Goal: Find contact information: Obtain details needed to contact an individual or organization

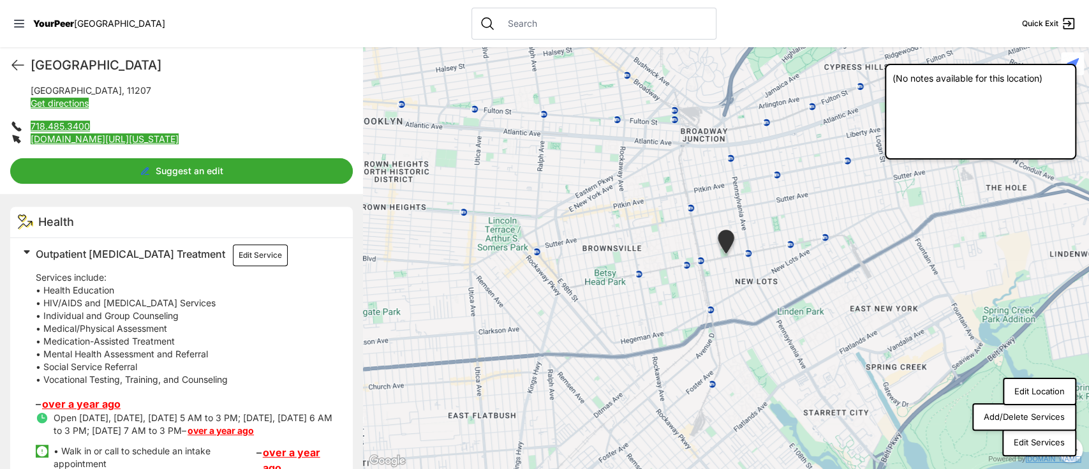
scroll to position [158, 0]
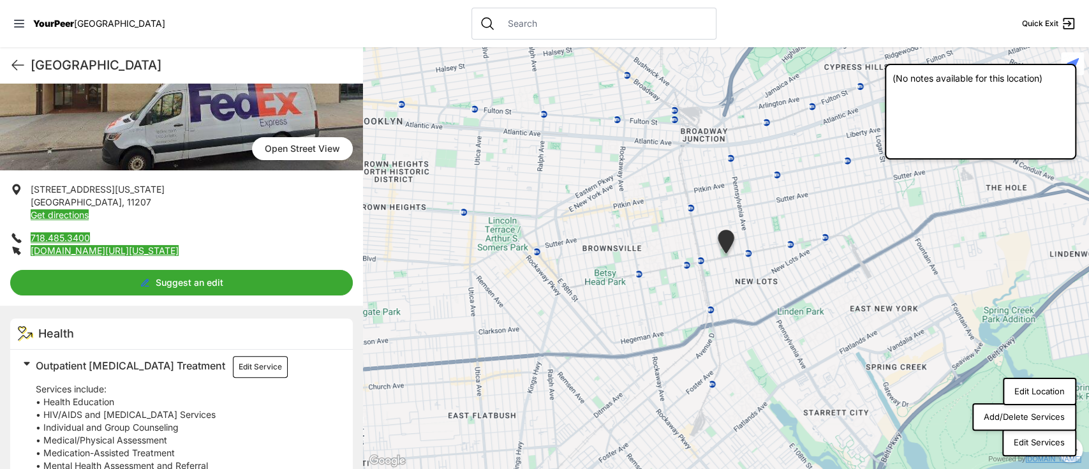
click at [57, 232] on p "718.485.3400" at bounding box center [60, 238] width 59 height 13
click at [67, 237] on link "718.485.3400" at bounding box center [60, 237] width 59 height 11
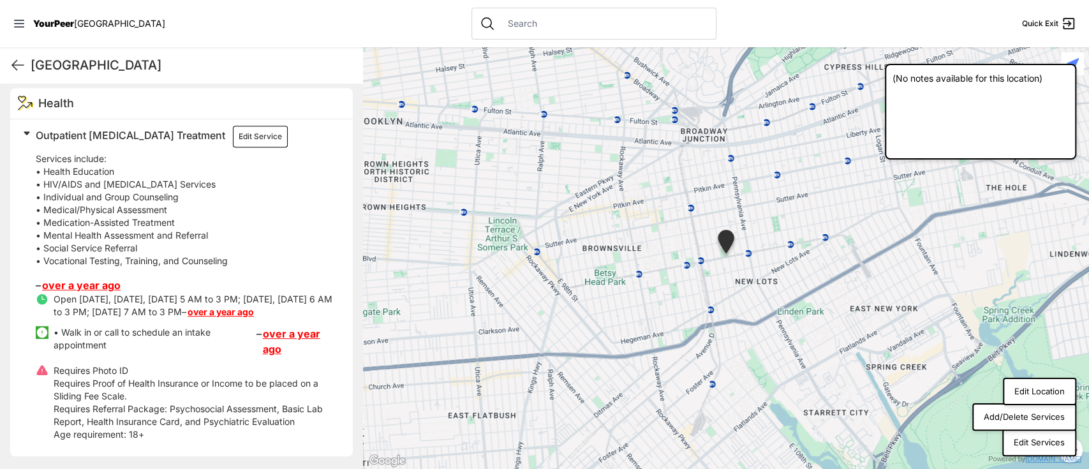
scroll to position [413, 0]
click at [92, 279] on link "over a year ago" at bounding box center [81, 285] width 79 height 13
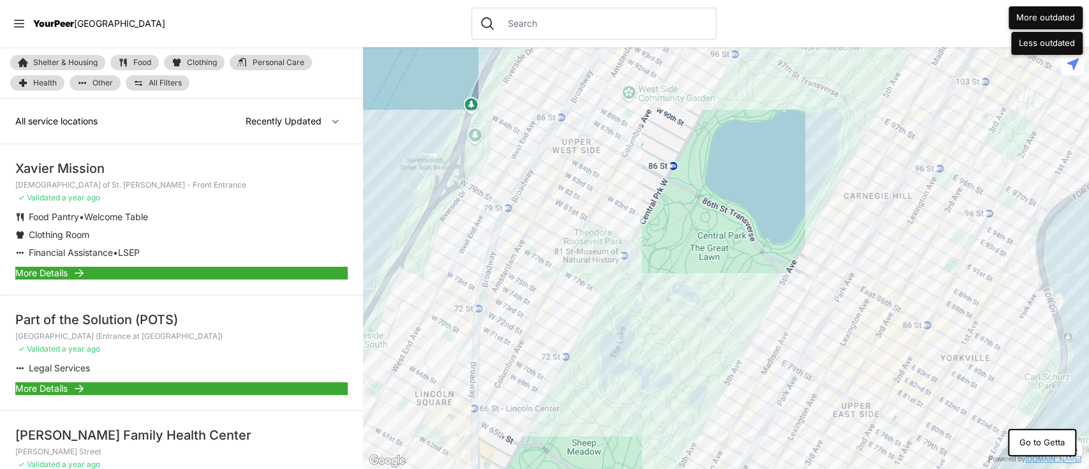
click at [56, 268] on span "More Details" at bounding box center [41, 273] width 52 height 13
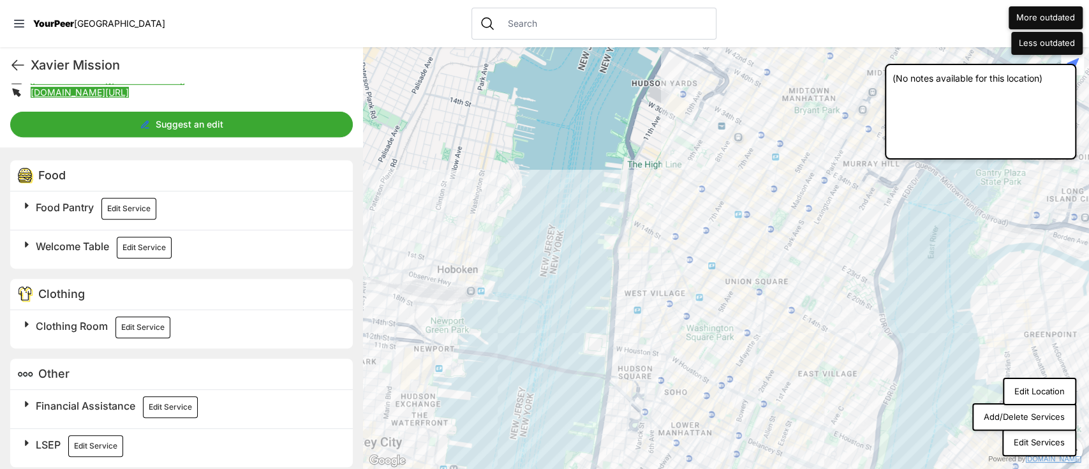
scroll to position [338, 0]
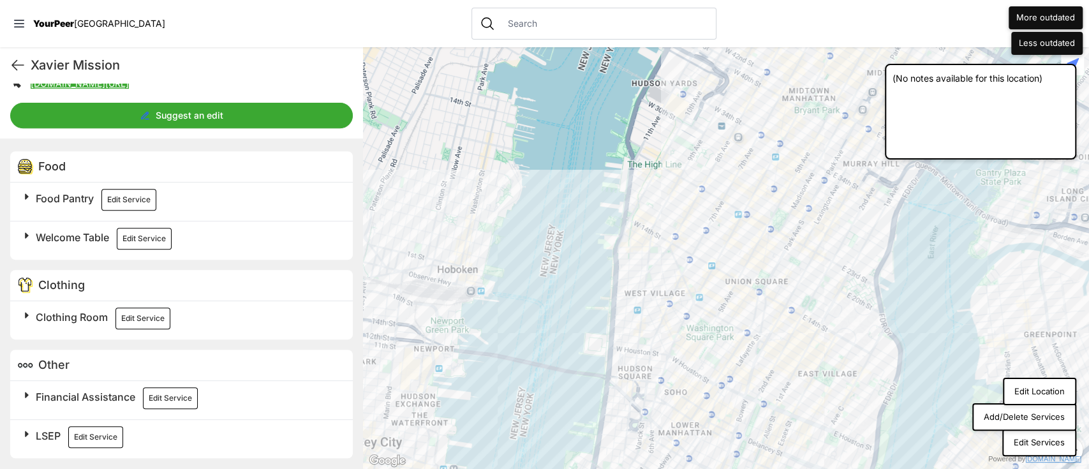
click at [121, 188] on span at bounding box center [186, 197] width 337 height 18
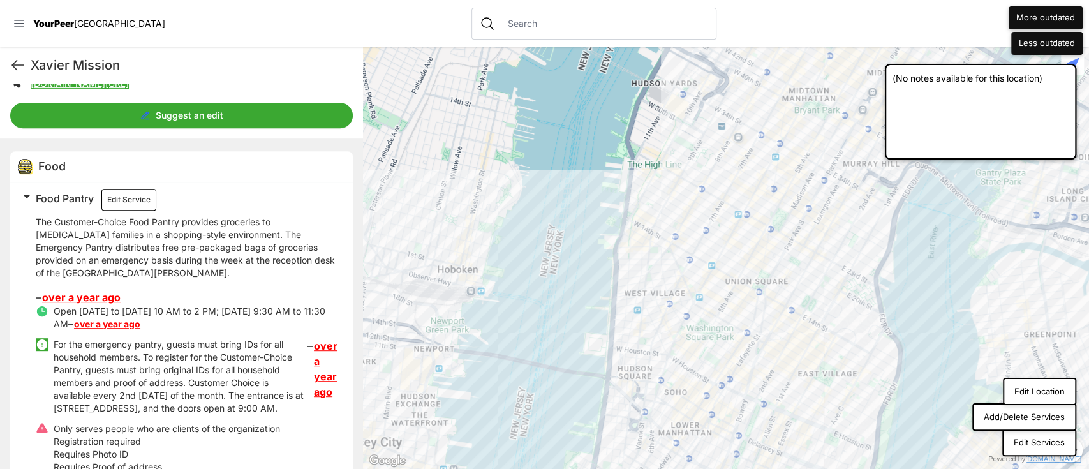
click at [141, 206] on button "Edit Service" at bounding box center [128, 200] width 55 height 22
